Goal: Information Seeking & Learning: Learn about a topic

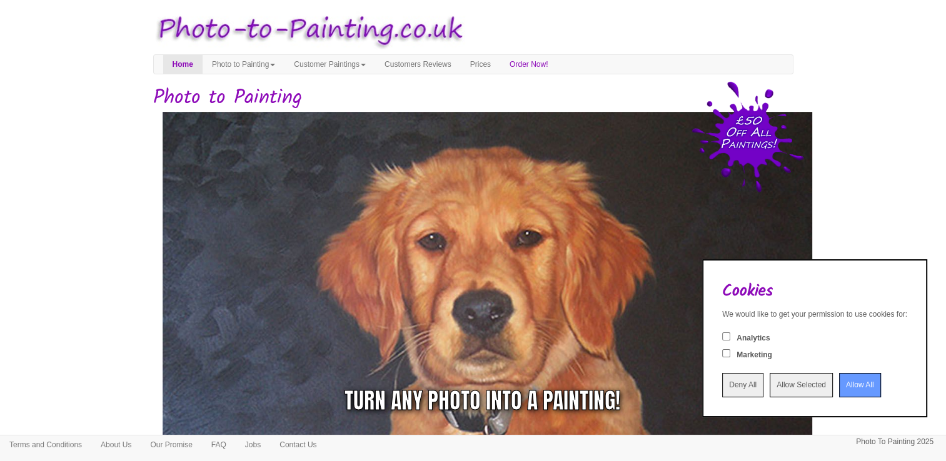
click at [725, 375] on input "Deny All" at bounding box center [742, 385] width 41 height 24
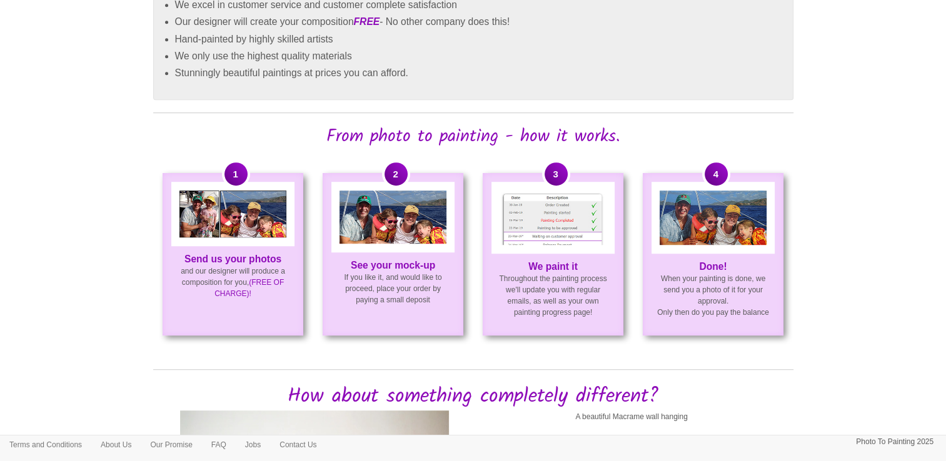
scroll to position [802, 0]
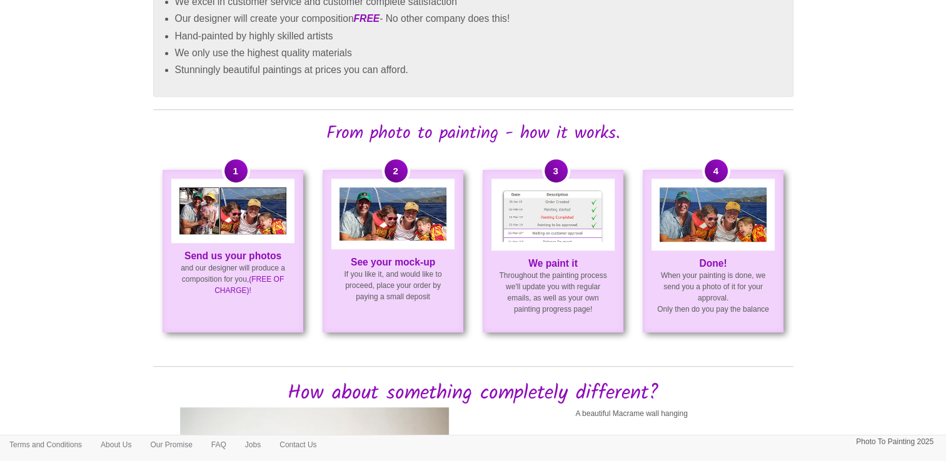
click at [700, 228] on img at bounding box center [713, 215] width 106 height 54
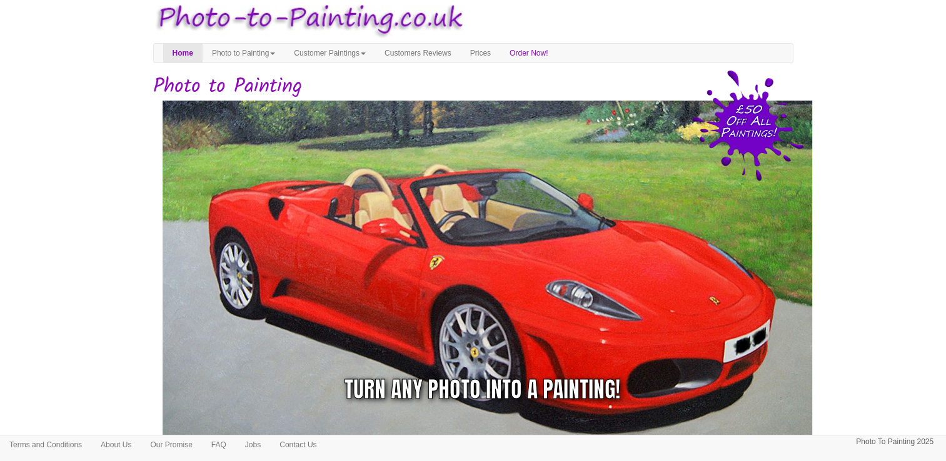
scroll to position [0, 0]
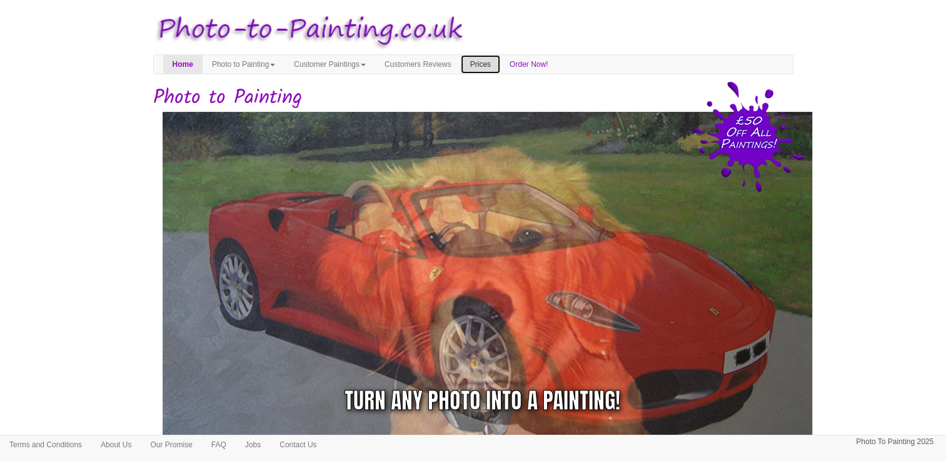
click at [500, 67] on link "Prices" at bounding box center [480, 64] width 39 height 19
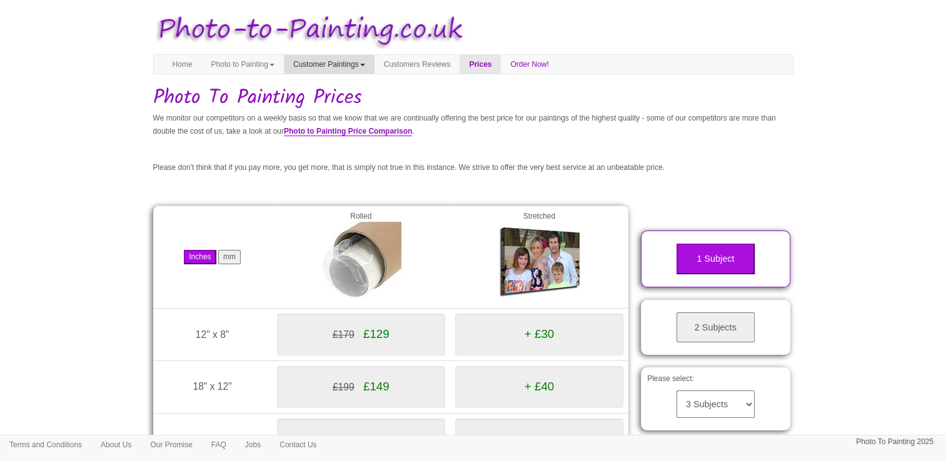
click at [367, 67] on link "Customer Paintings" at bounding box center [329, 64] width 91 height 19
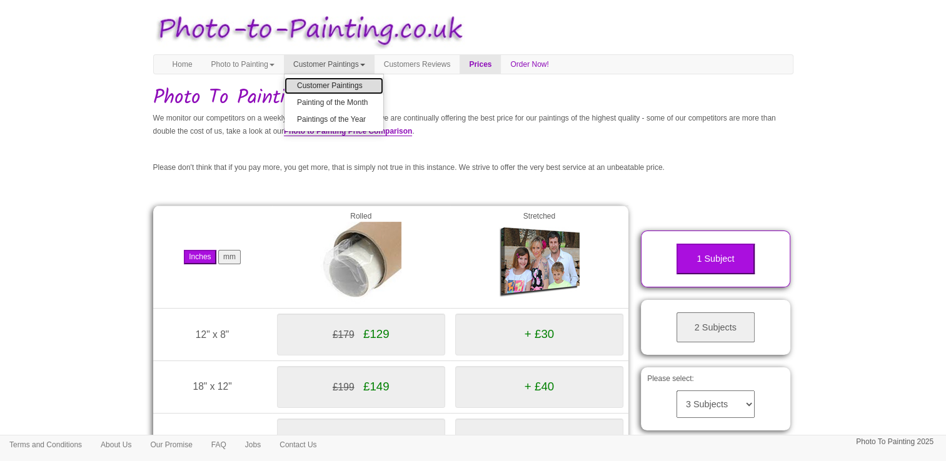
click at [346, 87] on link "Customer Paintings" at bounding box center [333, 86] width 99 height 17
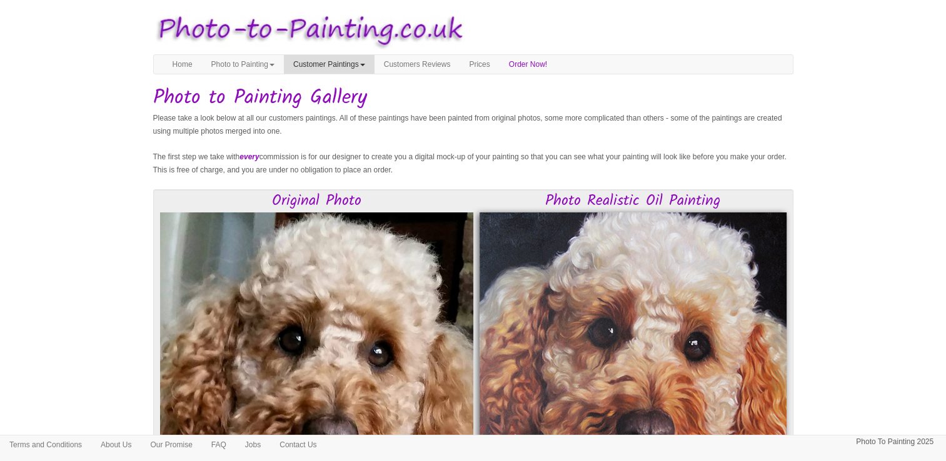
click at [373, 61] on link "Customer Paintings" at bounding box center [329, 64] width 91 height 19
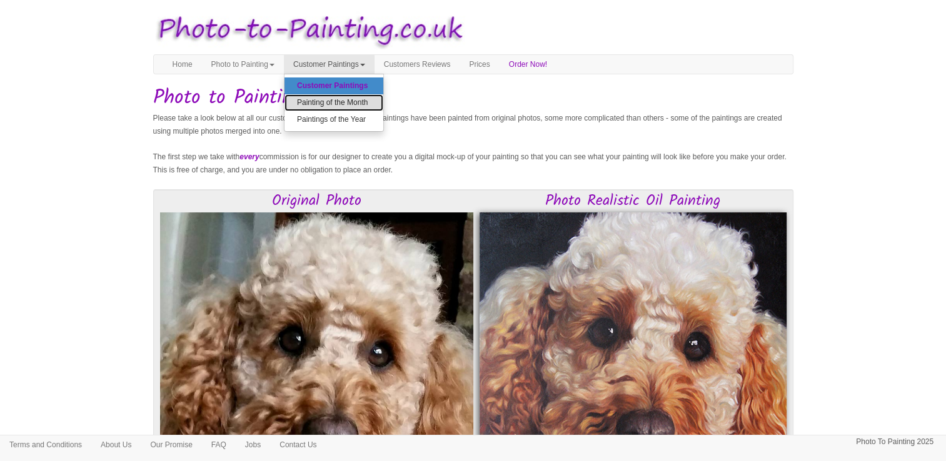
click at [365, 98] on link "Painting of the Month" at bounding box center [333, 102] width 99 height 17
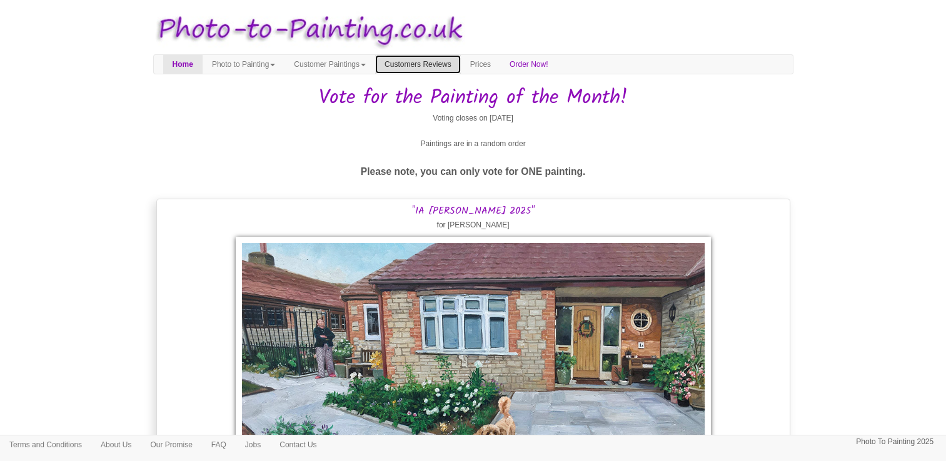
click at [453, 64] on link "Customers Reviews" at bounding box center [418, 64] width 86 height 19
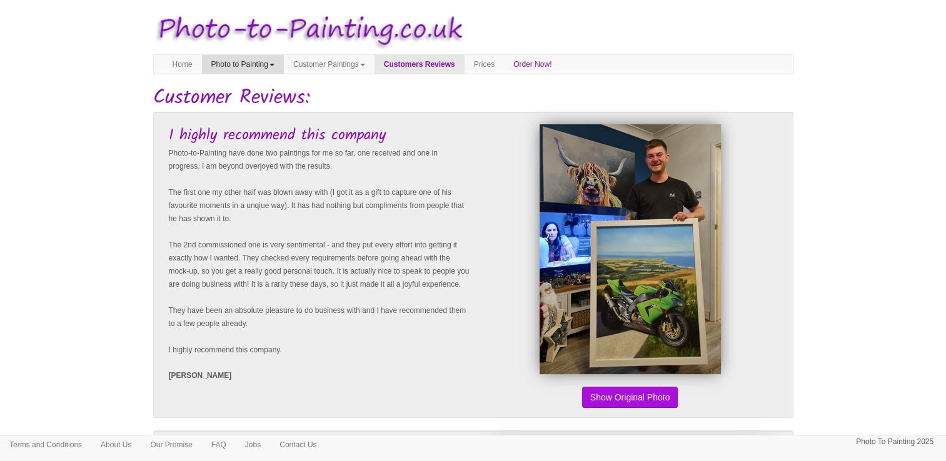
click at [276, 59] on link "Photo to Painting" at bounding box center [243, 64] width 82 height 19
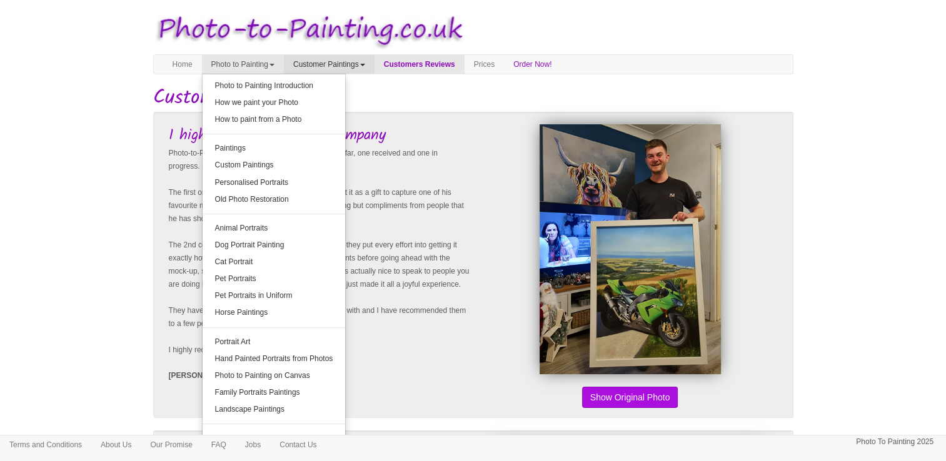
click at [365, 66] on span at bounding box center [362, 65] width 5 height 3
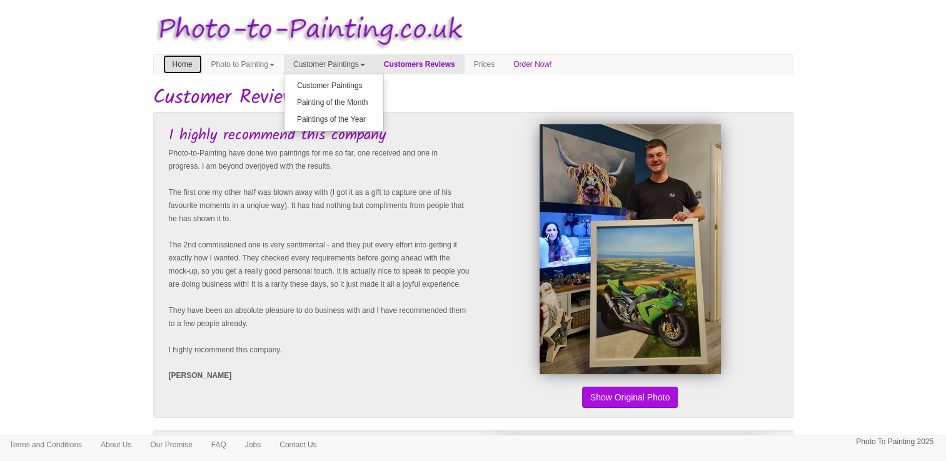
click at [181, 68] on link "Home" at bounding box center [182, 64] width 39 height 19
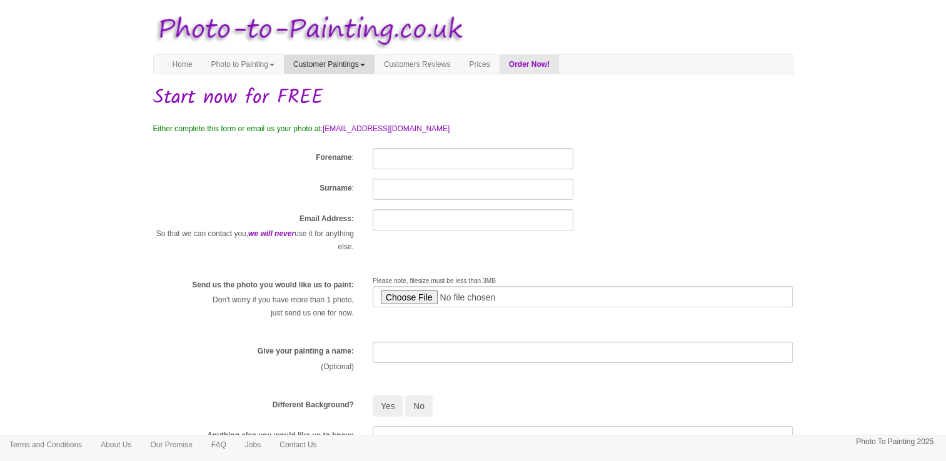
click at [346, 68] on link "Customer Paintings" at bounding box center [329, 64] width 91 height 19
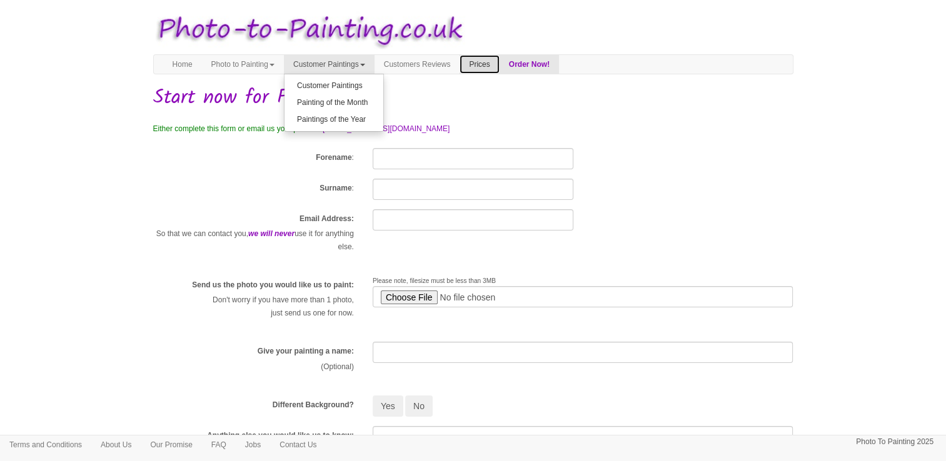
click at [499, 66] on link "Prices" at bounding box center [478, 64] width 39 height 19
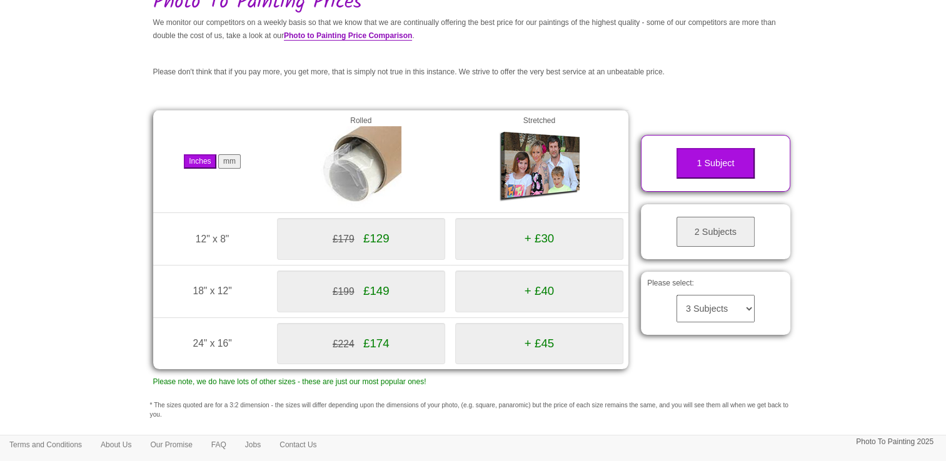
scroll to position [133, 0]
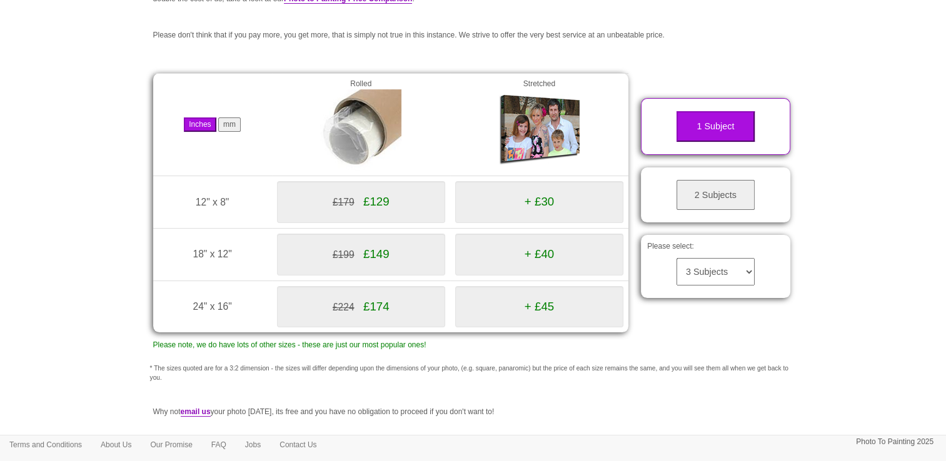
click at [383, 307] on span "£174" at bounding box center [376, 306] width 26 height 13
copy span "174"
click at [521, 316] on div "+ £45" at bounding box center [539, 307] width 168 height 42
click at [534, 127] on img at bounding box center [538, 129] width 81 height 81
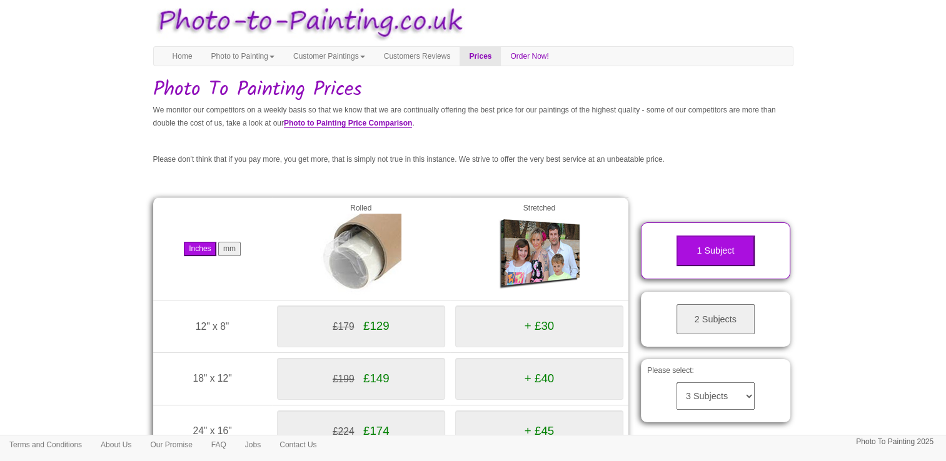
scroll to position [0, 0]
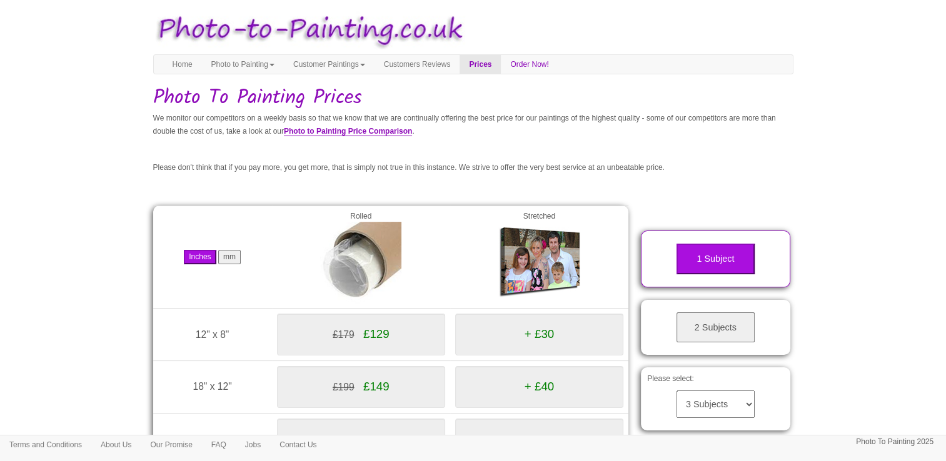
click at [698, 324] on button "2 Subjects" at bounding box center [715, 328] width 78 height 31
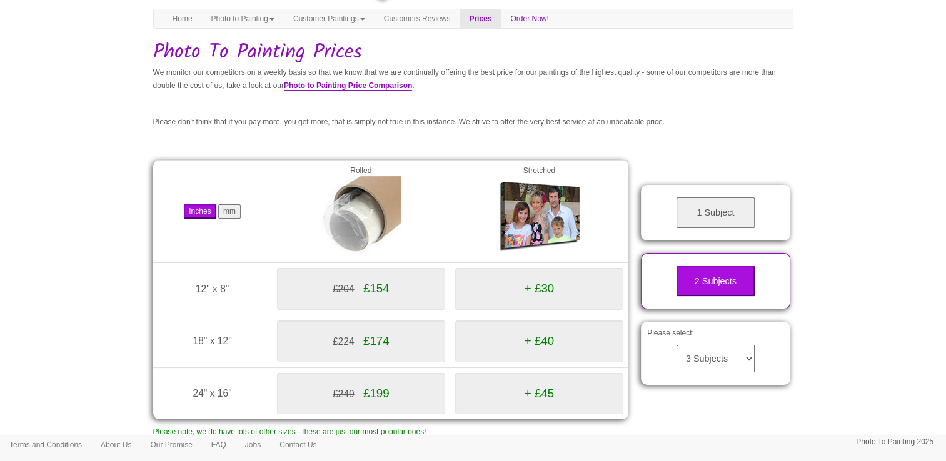
scroll to position [60, 0]
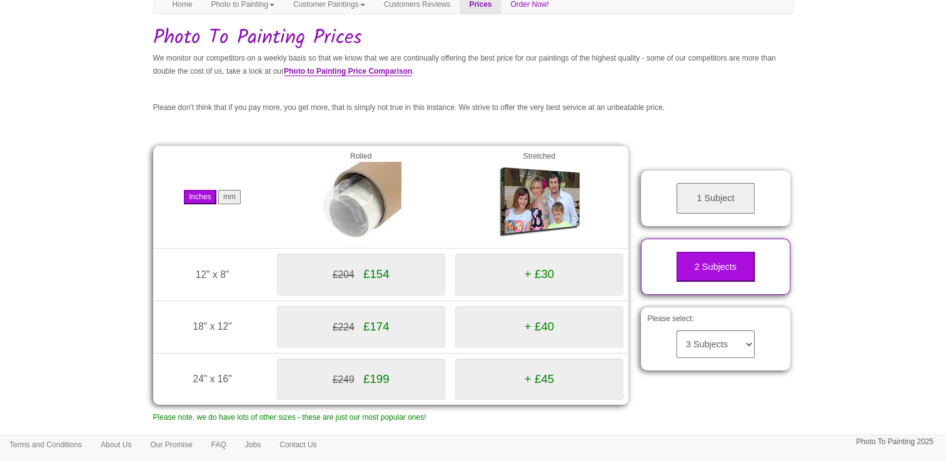
click at [720, 193] on button "1 Subject" at bounding box center [715, 198] width 78 height 31
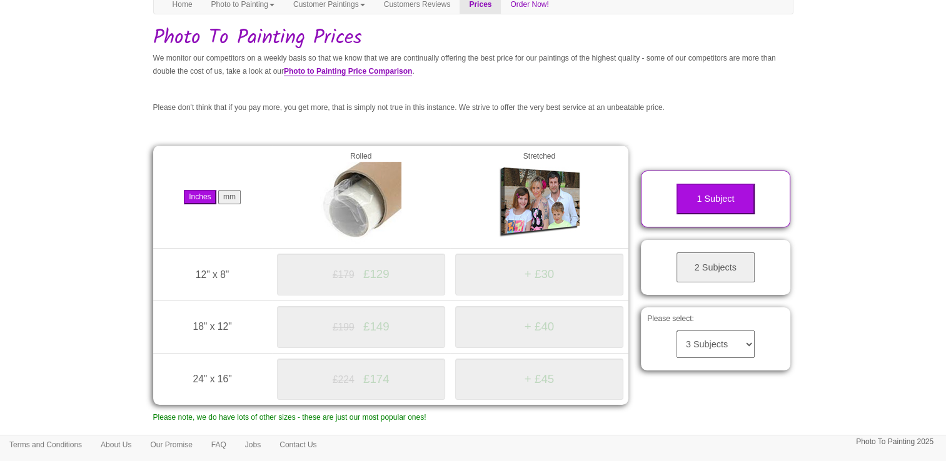
click at [700, 247] on div "2 Subjects" at bounding box center [715, 268] width 149 height 56
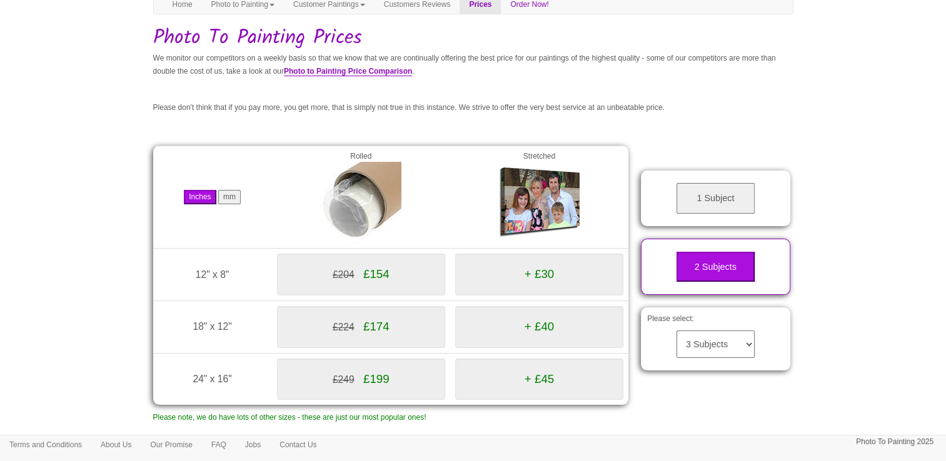
click at [700, 208] on button "1 Subject" at bounding box center [715, 198] width 78 height 31
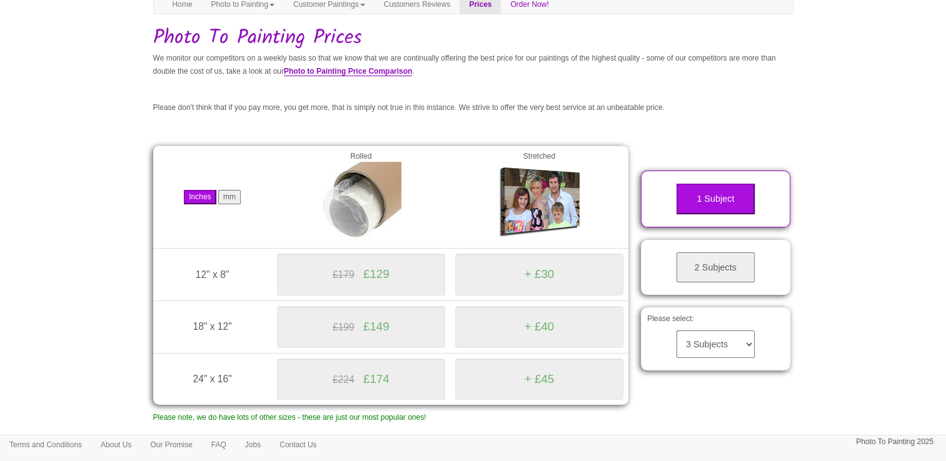
click at [716, 270] on button "2 Subjects" at bounding box center [715, 268] width 78 height 31
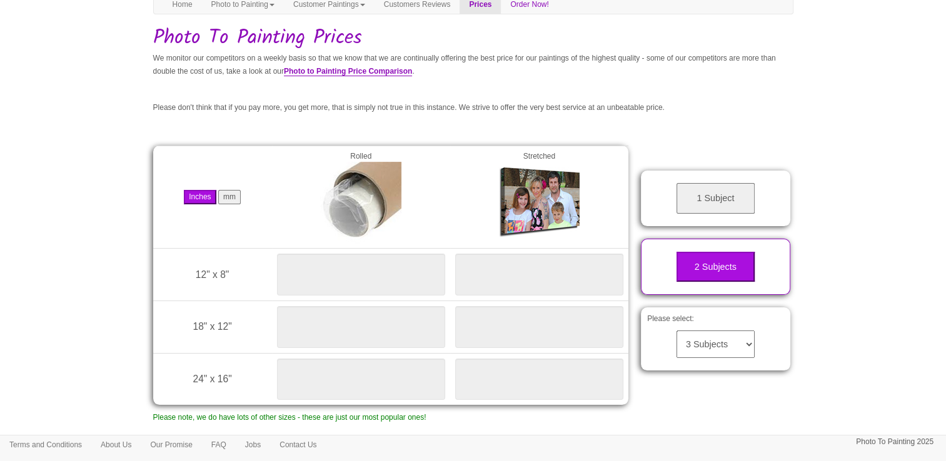
click at [744, 346] on select "3 Subjects 4 Subjects 5 Subjects 6 Subjects 7 Subjects 8 Subjects 9 Subjects 10…" at bounding box center [715, 345] width 78 height 28
click at [782, 379] on div "1 Subject 1 Subject 2 Subjects 2 Subjects Please select: 3 Subjects 4 Subjects …" at bounding box center [715, 270] width 174 height 225
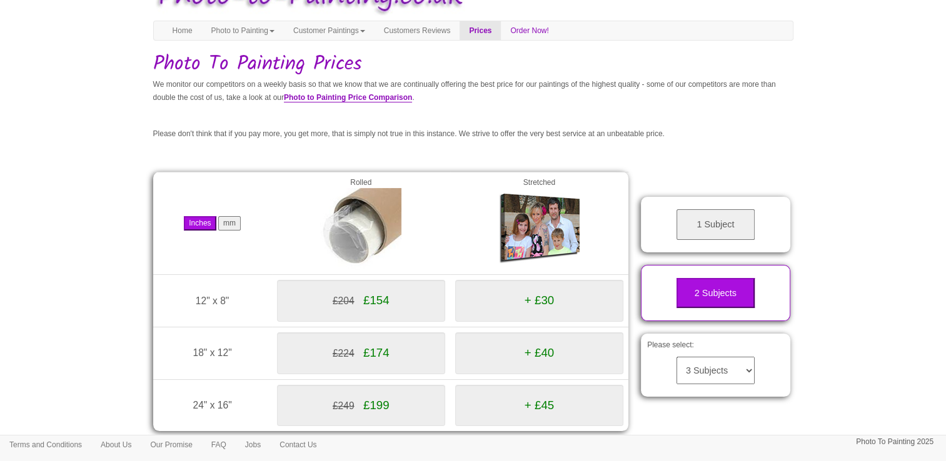
scroll to position [0, 0]
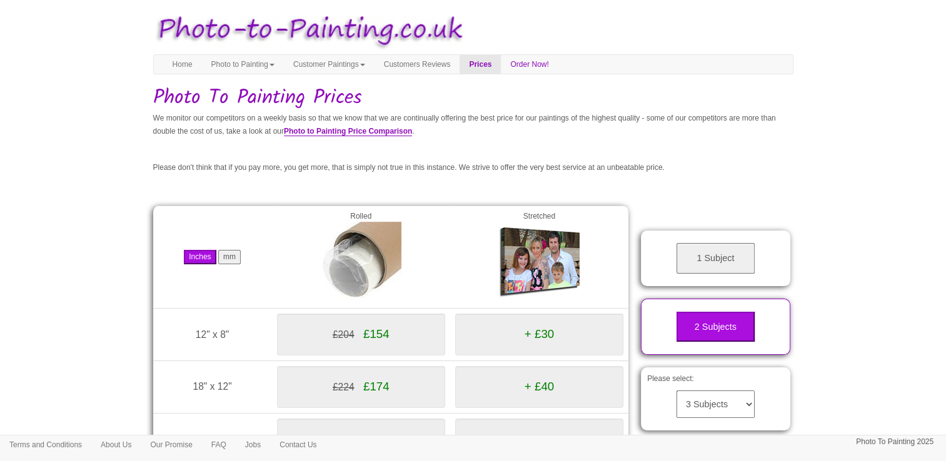
click at [563, 74] on div "Your painting - risk free Toggle navigation Menu Home Photo to Painting Photo t…" at bounding box center [473, 327] width 640 height 643
click at [558, 66] on link "Order Now!" at bounding box center [529, 64] width 57 height 19
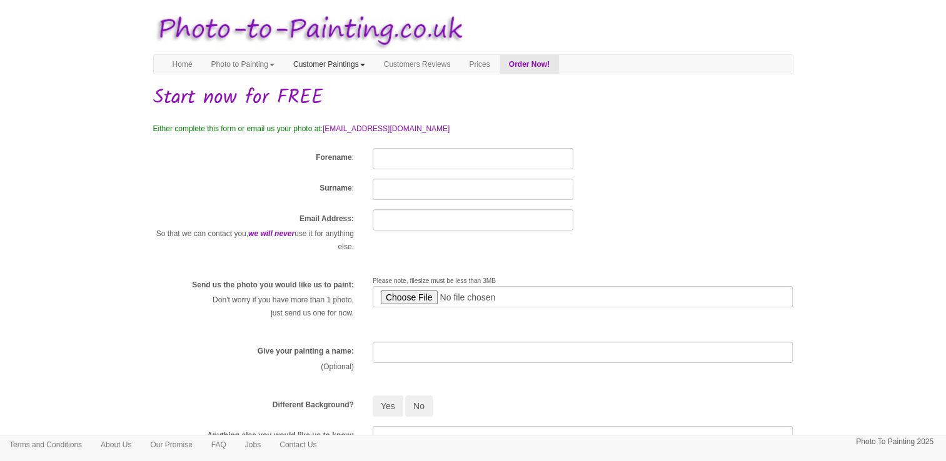
click at [365, 68] on link "Customer Paintings" at bounding box center [329, 64] width 91 height 19
click at [352, 62] on link "Customer Paintings" at bounding box center [329, 64] width 91 height 19
click at [365, 64] on span at bounding box center [362, 65] width 5 height 3
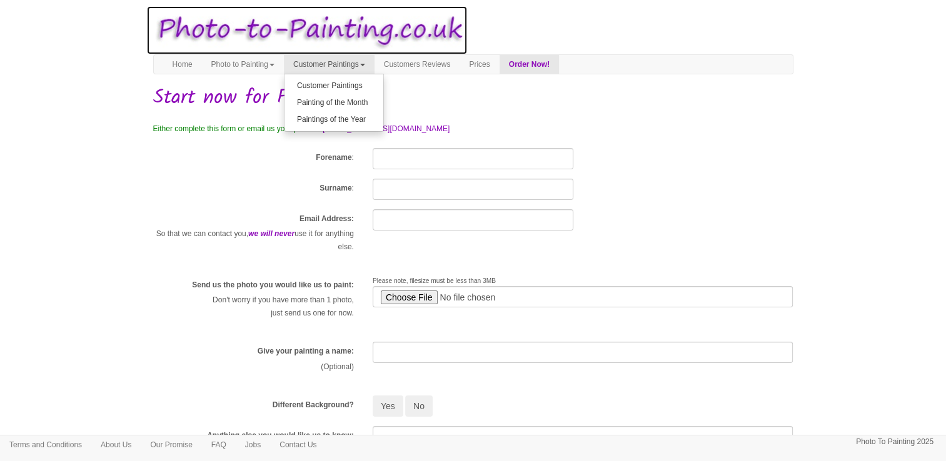
click at [356, 54] on img at bounding box center [307, 30] width 320 height 48
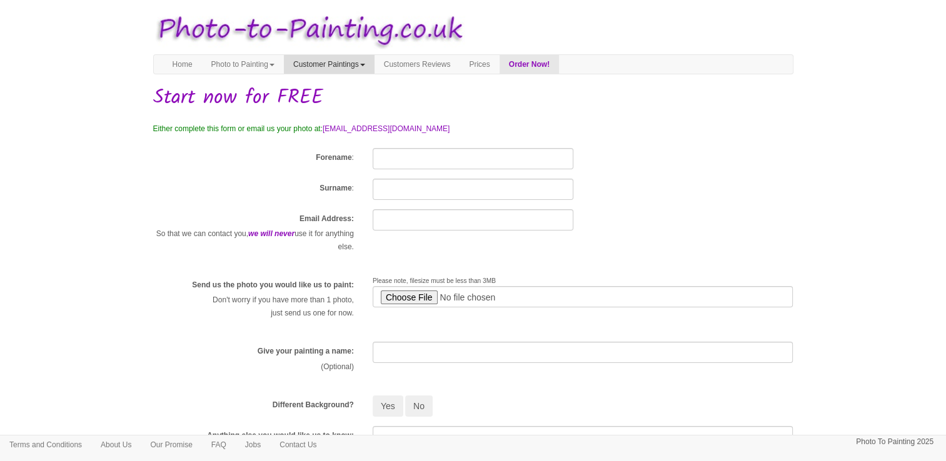
click at [368, 66] on link "Customer Paintings" at bounding box center [329, 64] width 91 height 19
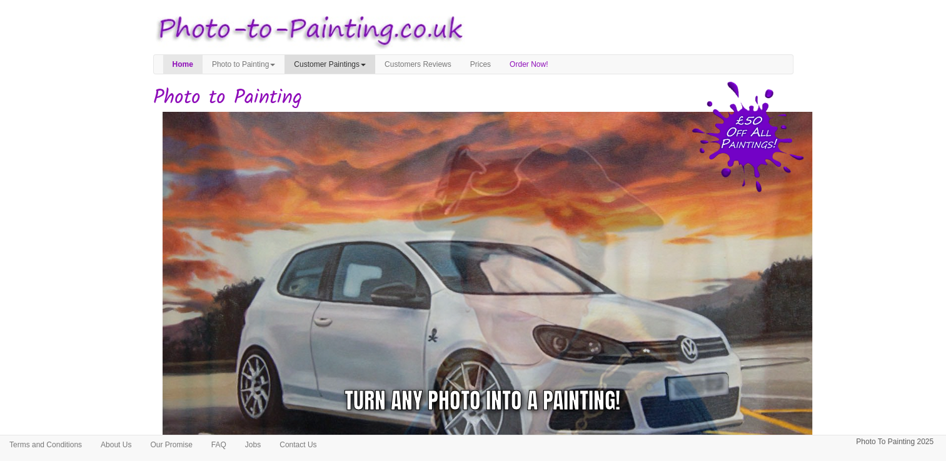
click at [360, 66] on link "Customer Paintings" at bounding box center [329, 64] width 91 height 19
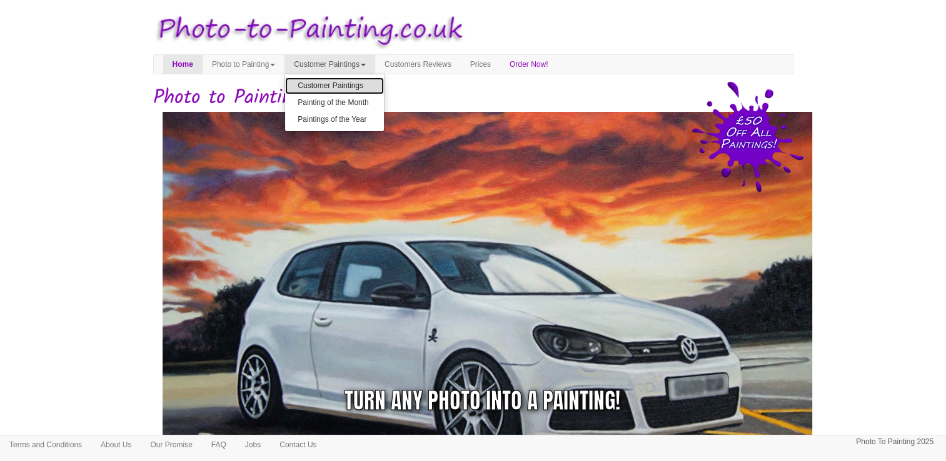
click at [351, 88] on link "Customer Paintings" at bounding box center [334, 86] width 99 height 17
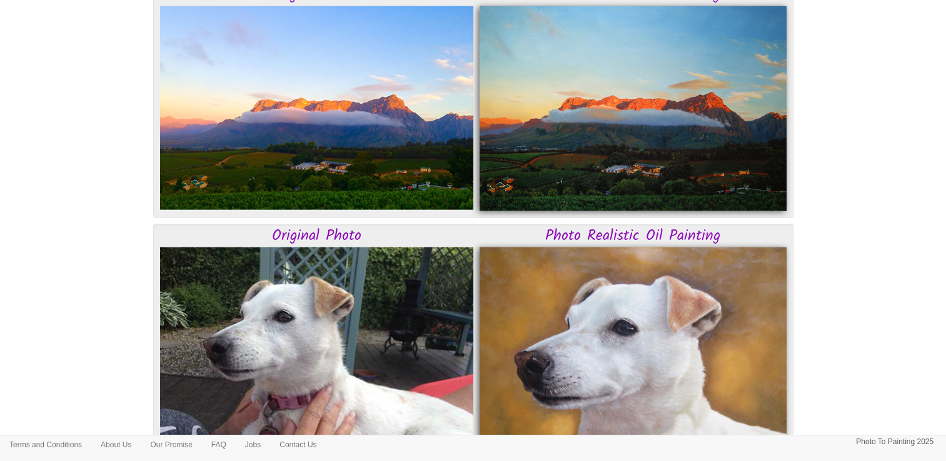
scroll to position [3291, 0]
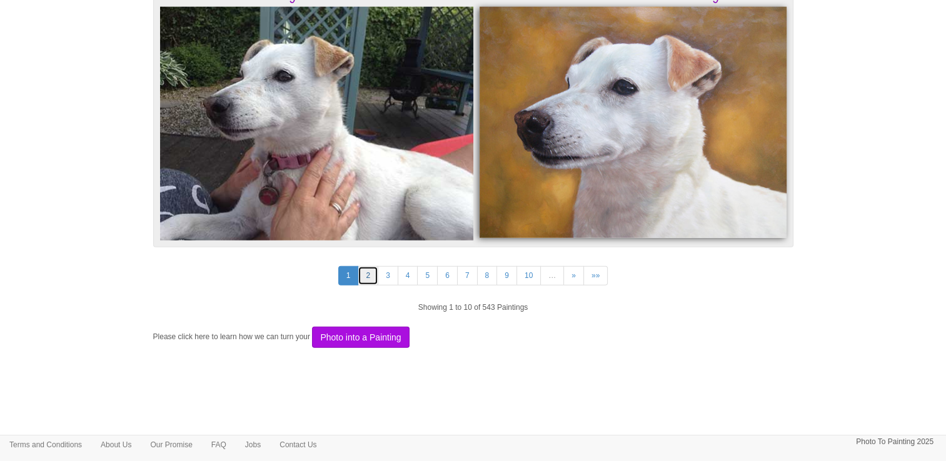
click at [365, 277] on link "2" at bounding box center [368, 275] width 21 height 19
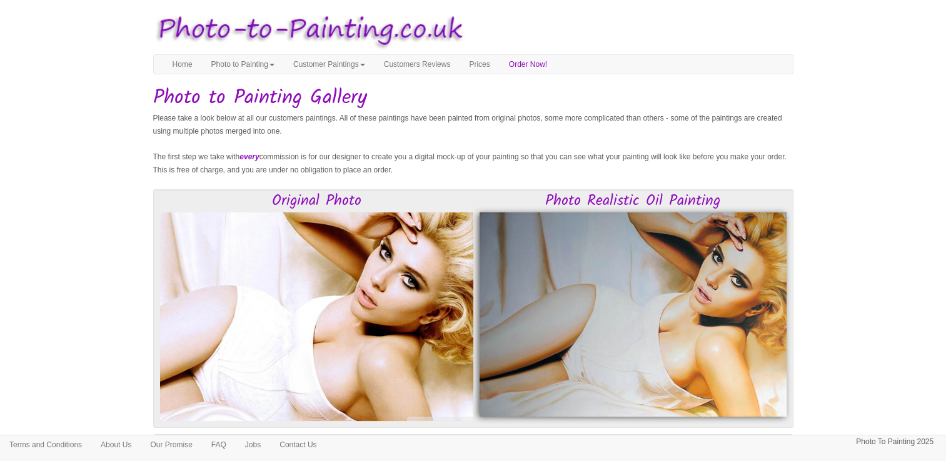
drag, startPoint x: 942, startPoint y: 46, endPoint x: 944, endPoint y: 78, distance: 31.3
drag, startPoint x: 944, startPoint y: 78, endPoint x: 890, endPoint y: 68, distance: 54.6
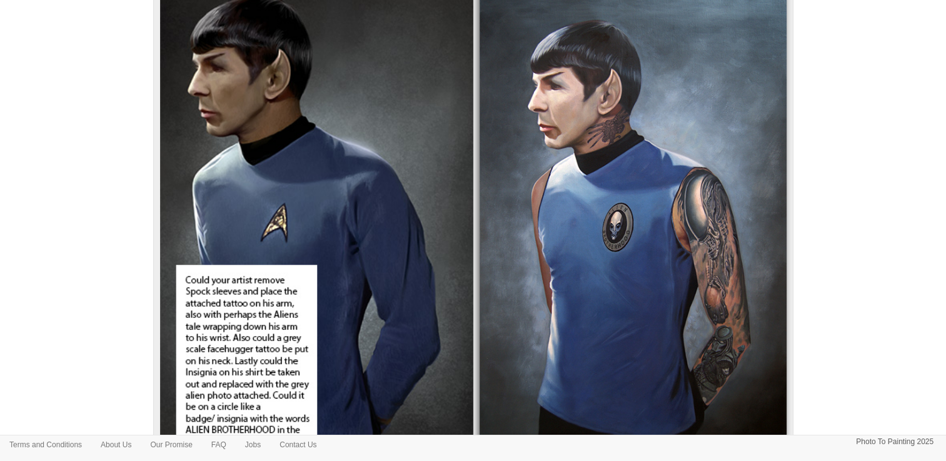
scroll to position [3290, 0]
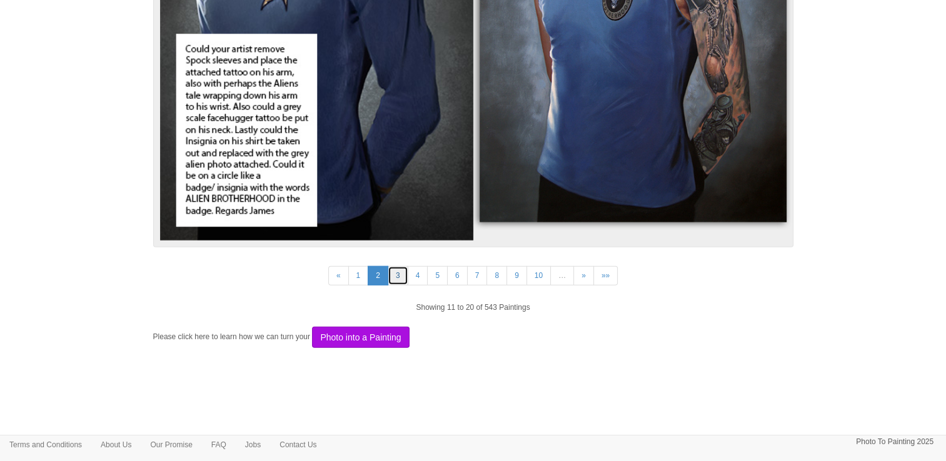
click at [404, 273] on link "3" at bounding box center [398, 275] width 21 height 19
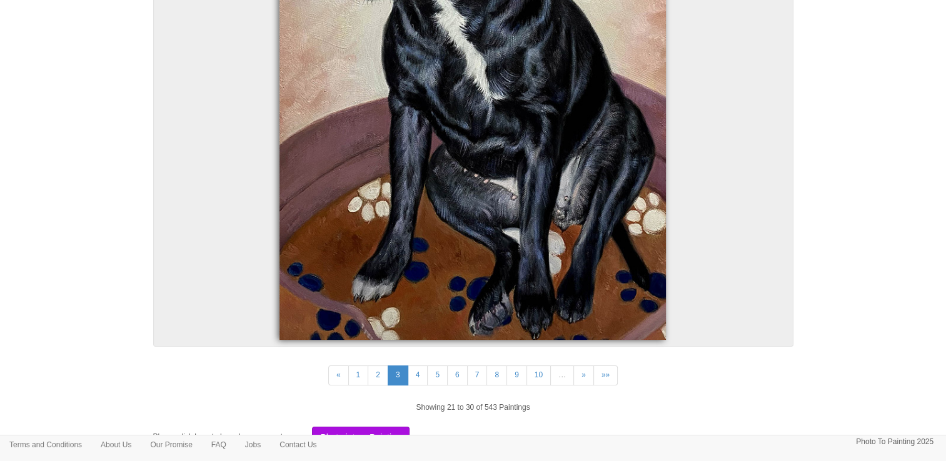
scroll to position [4882, 0]
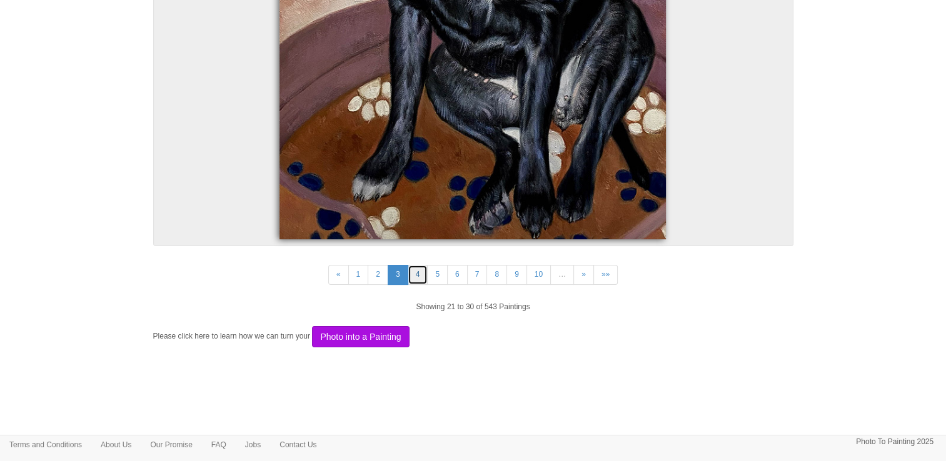
click at [415, 271] on link "4" at bounding box center [418, 274] width 21 height 19
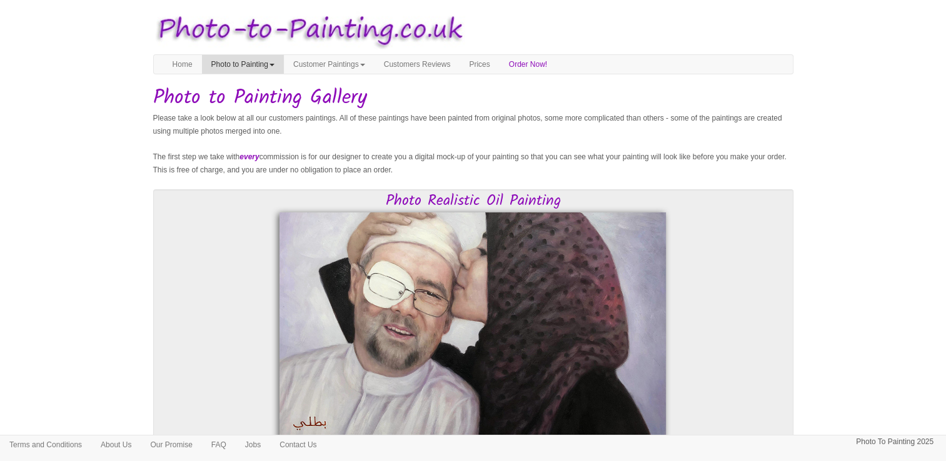
click at [277, 73] on link "Photo to Painting" at bounding box center [243, 64] width 82 height 19
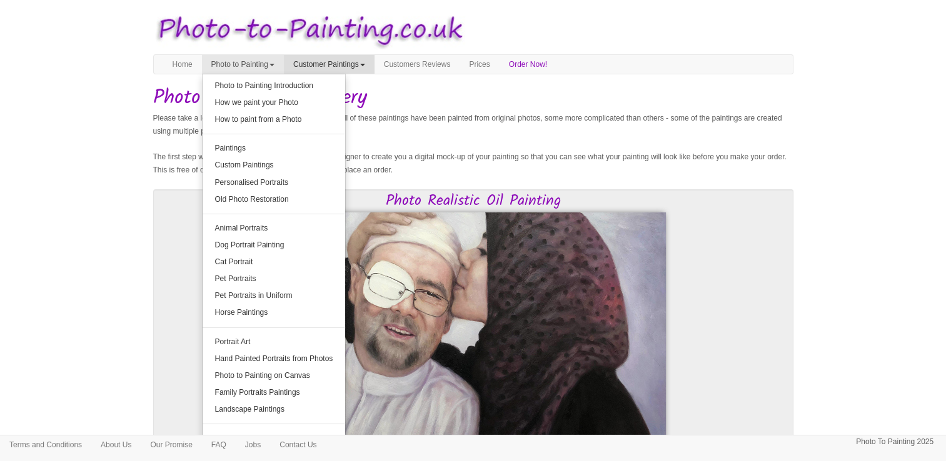
click at [361, 64] on link "Customer Paintings" at bounding box center [329, 64] width 91 height 19
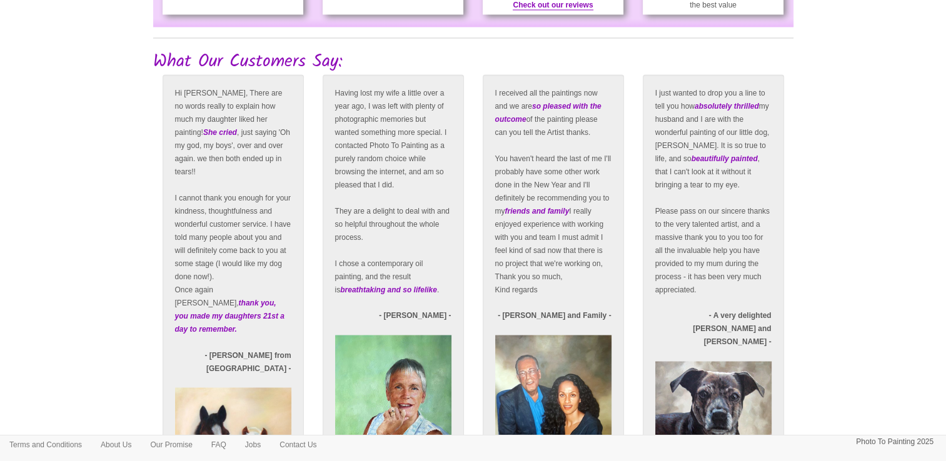
scroll to position [2099, 0]
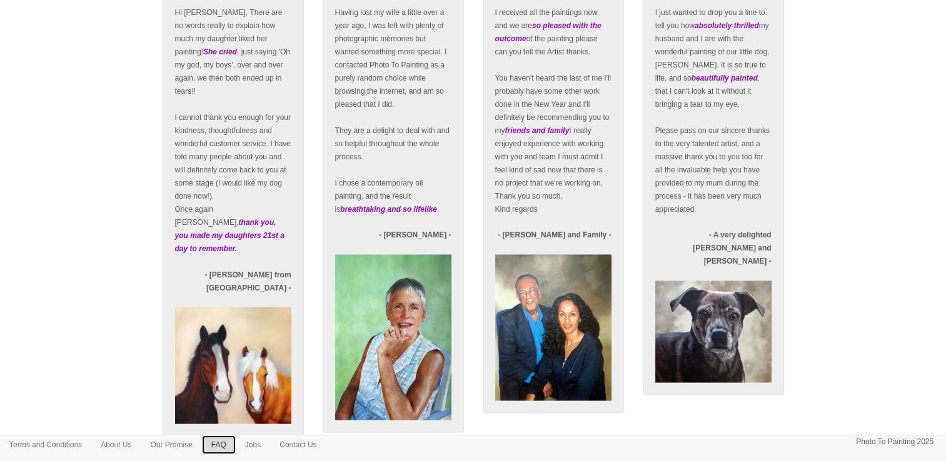
click at [233, 439] on link "FAQ" at bounding box center [219, 445] width 34 height 19
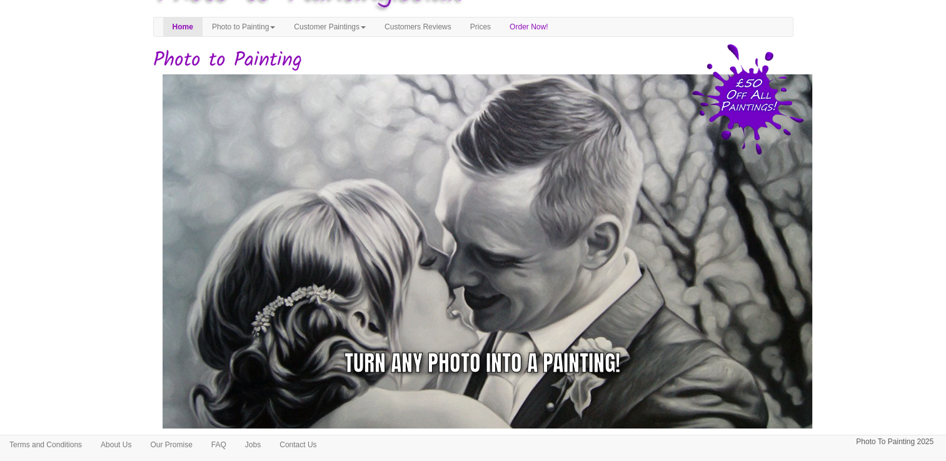
scroll to position [0, 0]
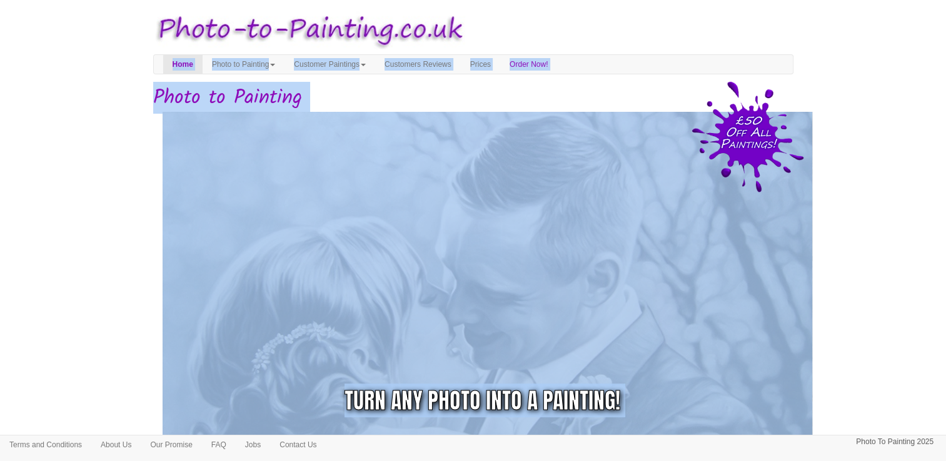
drag, startPoint x: 943, startPoint y: 51, endPoint x: 951, endPoint y: 288, distance: 237.1
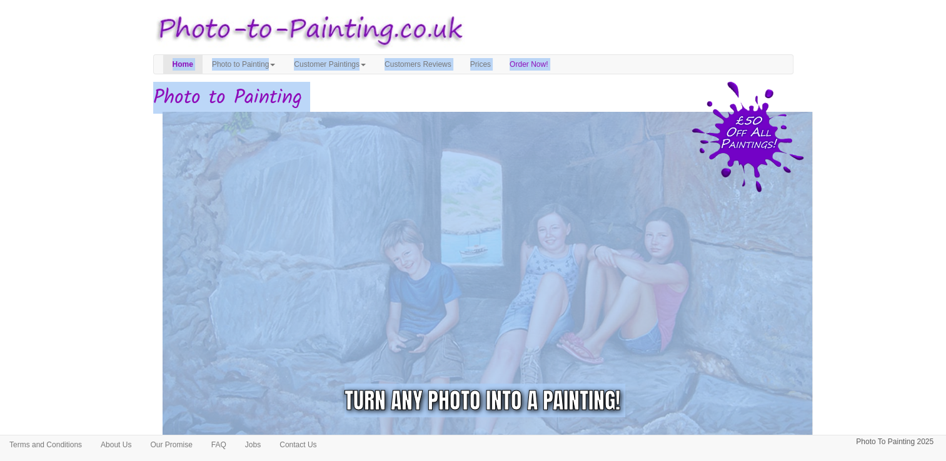
drag, startPoint x: 951, startPoint y: 288, endPoint x: 871, endPoint y: 245, distance: 90.4
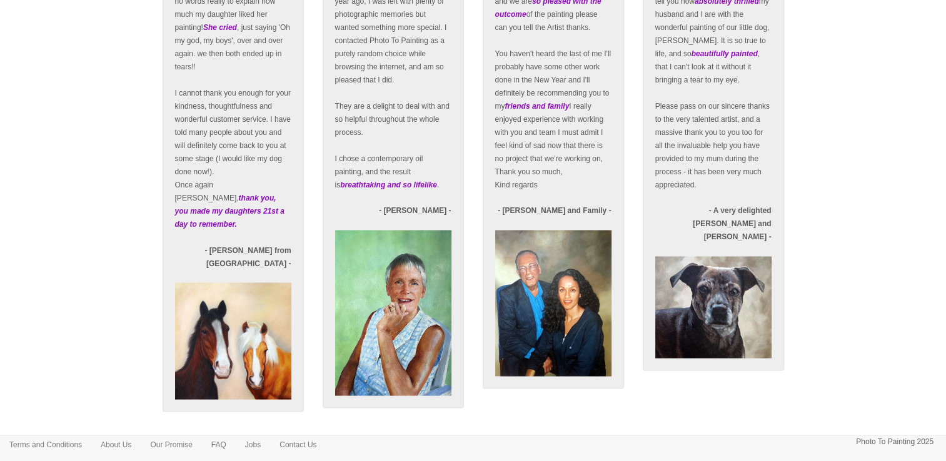
scroll to position [2216, 0]
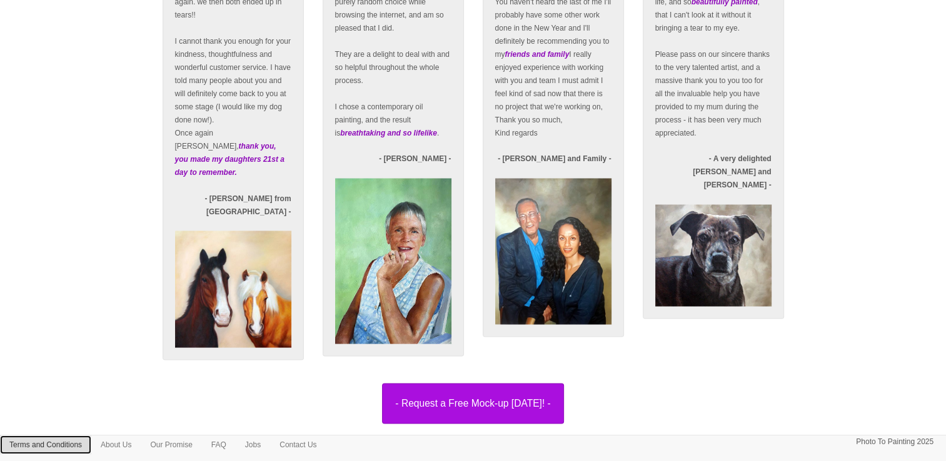
click at [71, 444] on link "Terms and Conditions" at bounding box center [45, 445] width 91 height 19
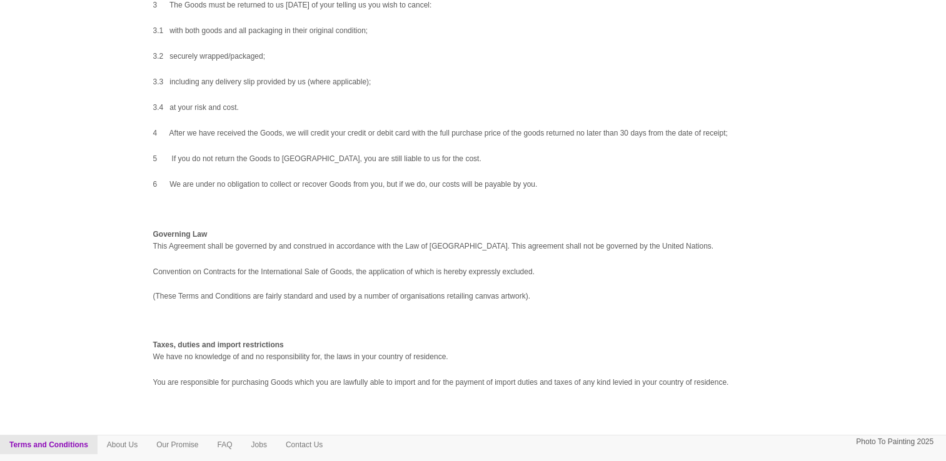
scroll to position [1078, 0]
click at [136, 446] on link "About Us" at bounding box center [122, 445] width 49 height 19
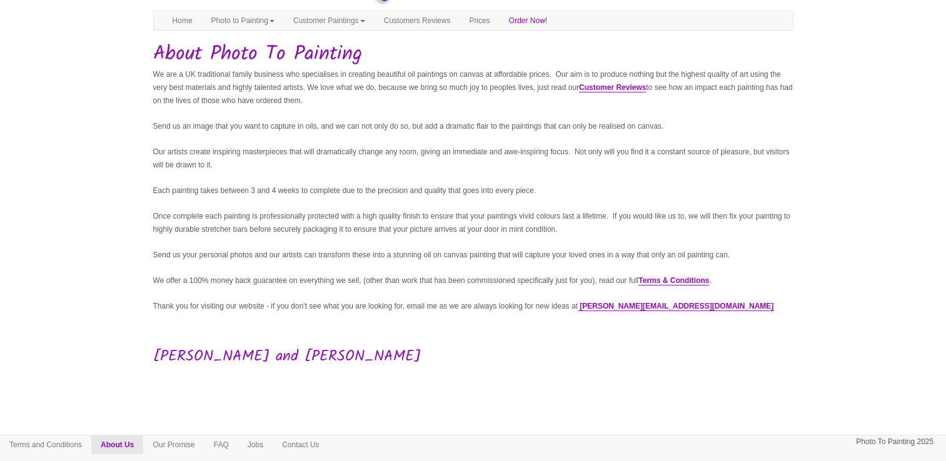
scroll to position [69, 0]
click at [188, 446] on link "Our Promise" at bounding box center [173, 445] width 61 height 19
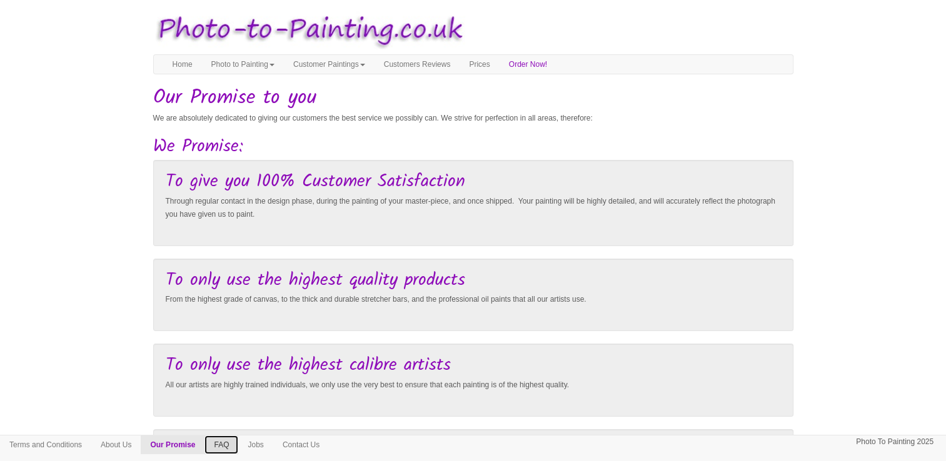
click at [238, 449] on link "FAQ" at bounding box center [221, 445] width 34 height 19
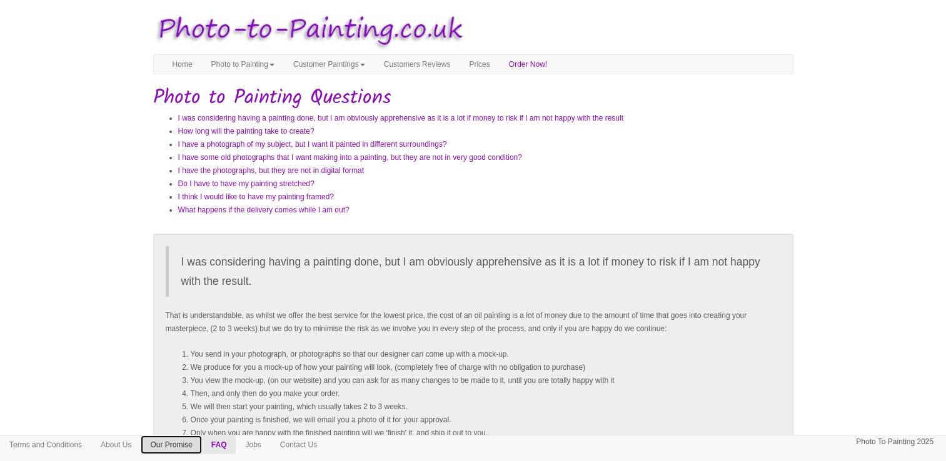
click at [193, 451] on link "Our Promise" at bounding box center [171, 445] width 61 height 19
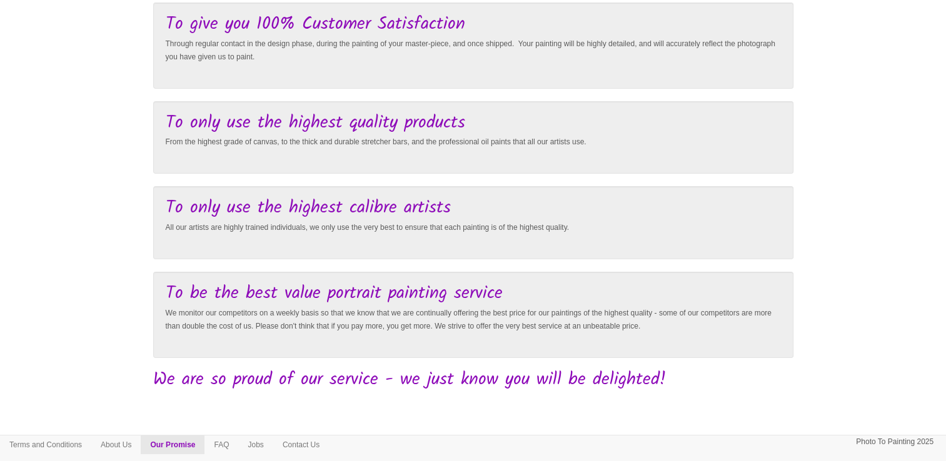
scroll to position [169, 0]
click at [273, 445] on link "Jobs" at bounding box center [255, 445] width 34 height 19
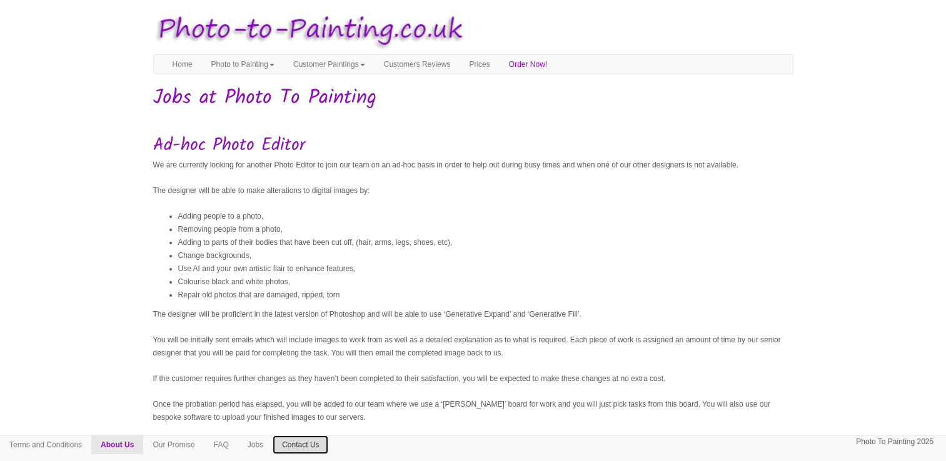
click at [318, 448] on link "Contact Us" at bounding box center [301, 445] width 56 height 19
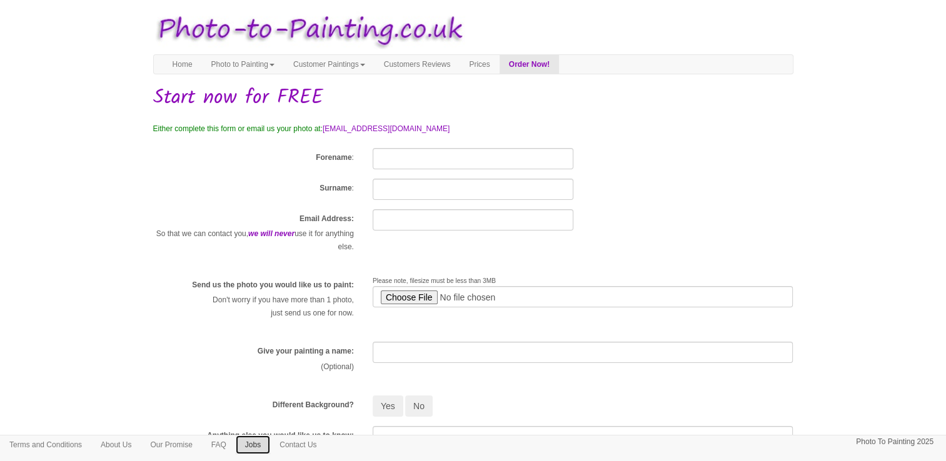
click at [270, 451] on link "Jobs" at bounding box center [253, 445] width 34 height 19
